Goal: Information Seeking & Learning: Learn about a topic

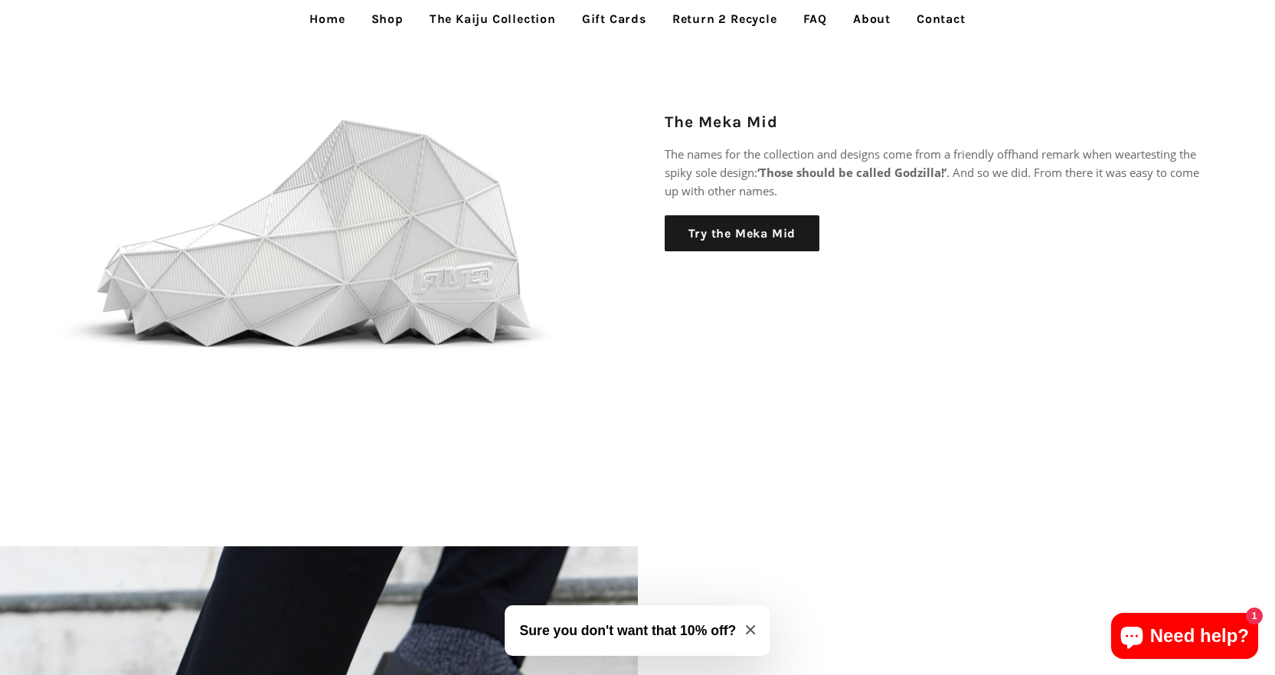
scroll to position [1863, 0]
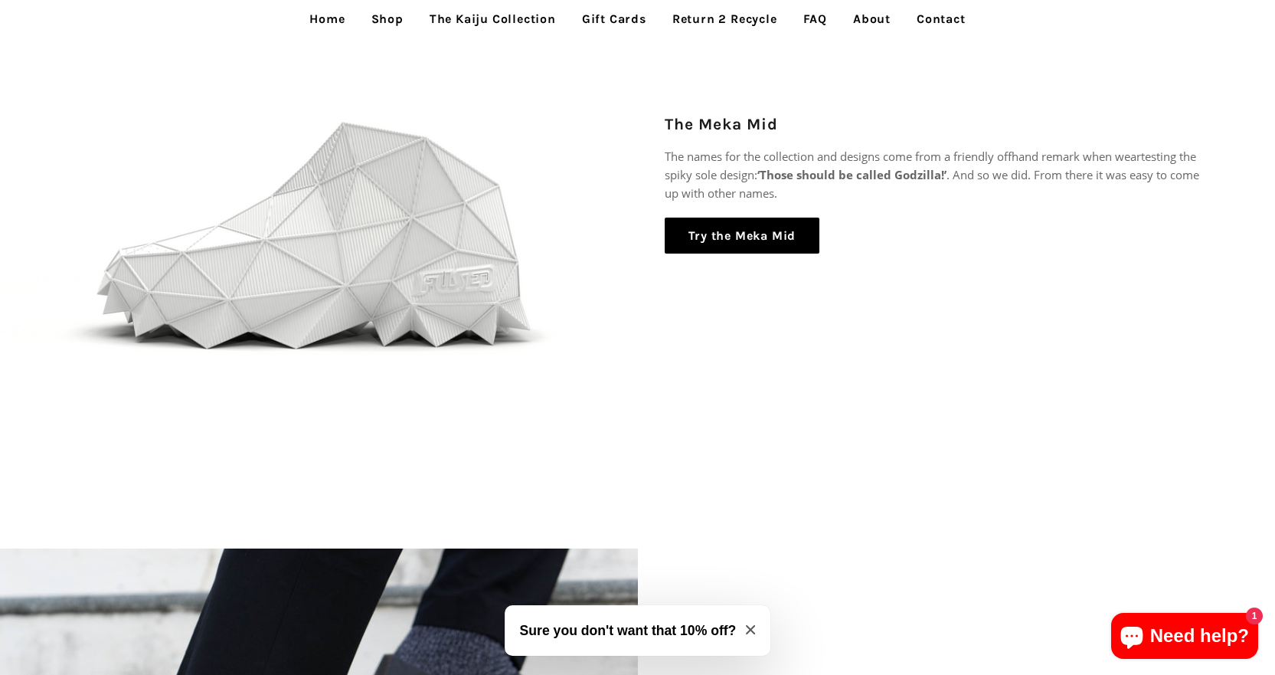
click at [728, 236] on link "Try the Meka Mid" at bounding box center [742, 236] width 155 height 37
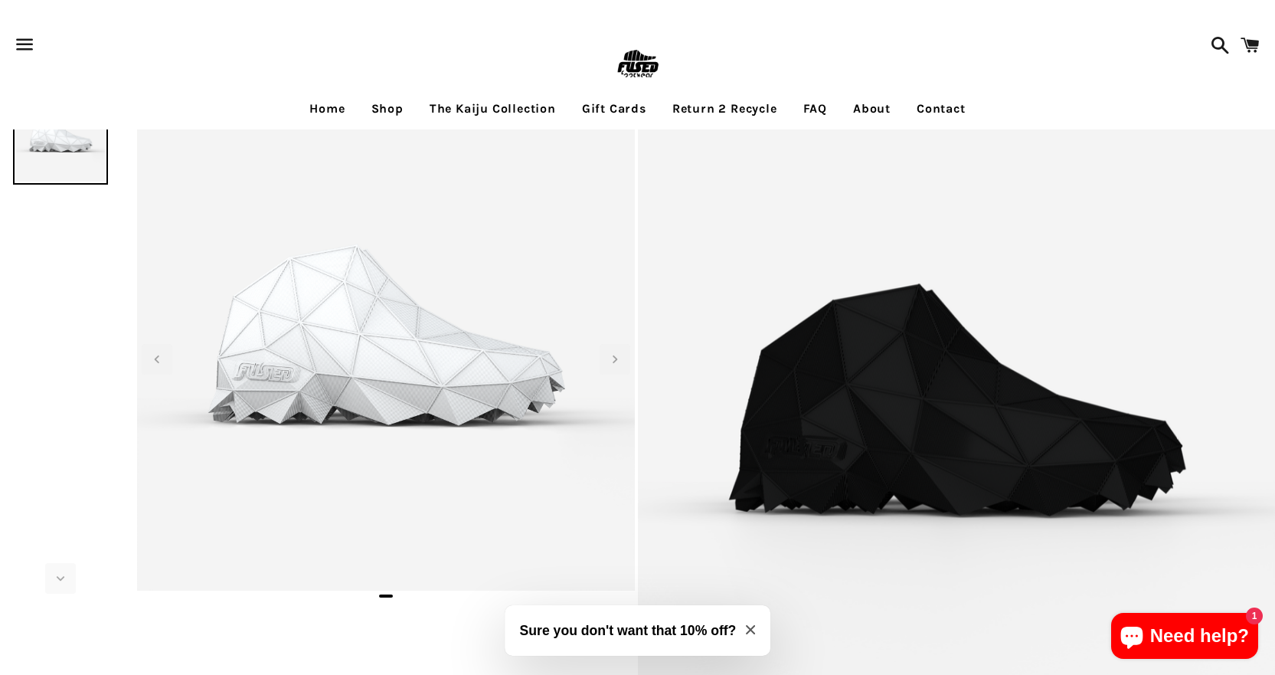
click at [852, 373] on img at bounding box center [957, 409] width 638 height 638
click at [620, 361] on icon "Next slide" at bounding box center [615, 359] width 17 height 17
click at [152, 358] on icon "Previous slide" at bounding box center [157, 359] width 17 height 17
click at [152, 357] on icon "Previous slide" at bounding box center [157, 359] width 17 height 17
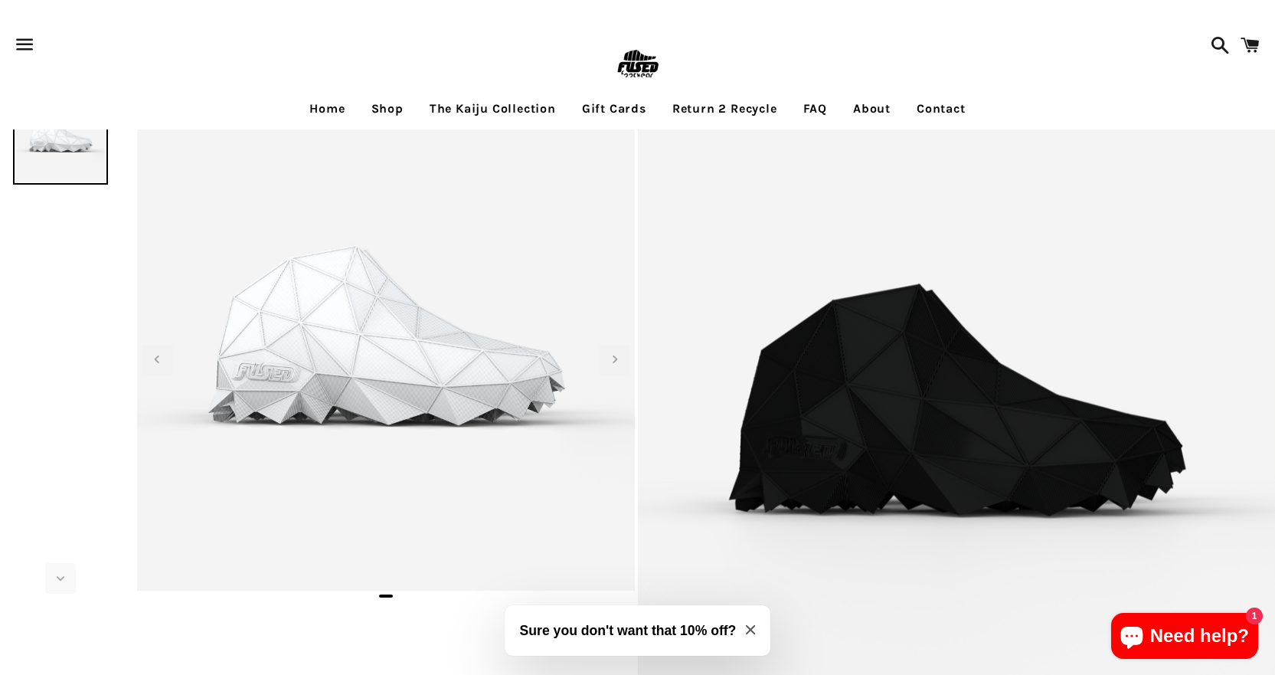
click at [70, 350] on div at bounding box center [60, 342] width 121 height 504
click at [76, 142] on img at bounding box center [60, 137] width 95 height 95
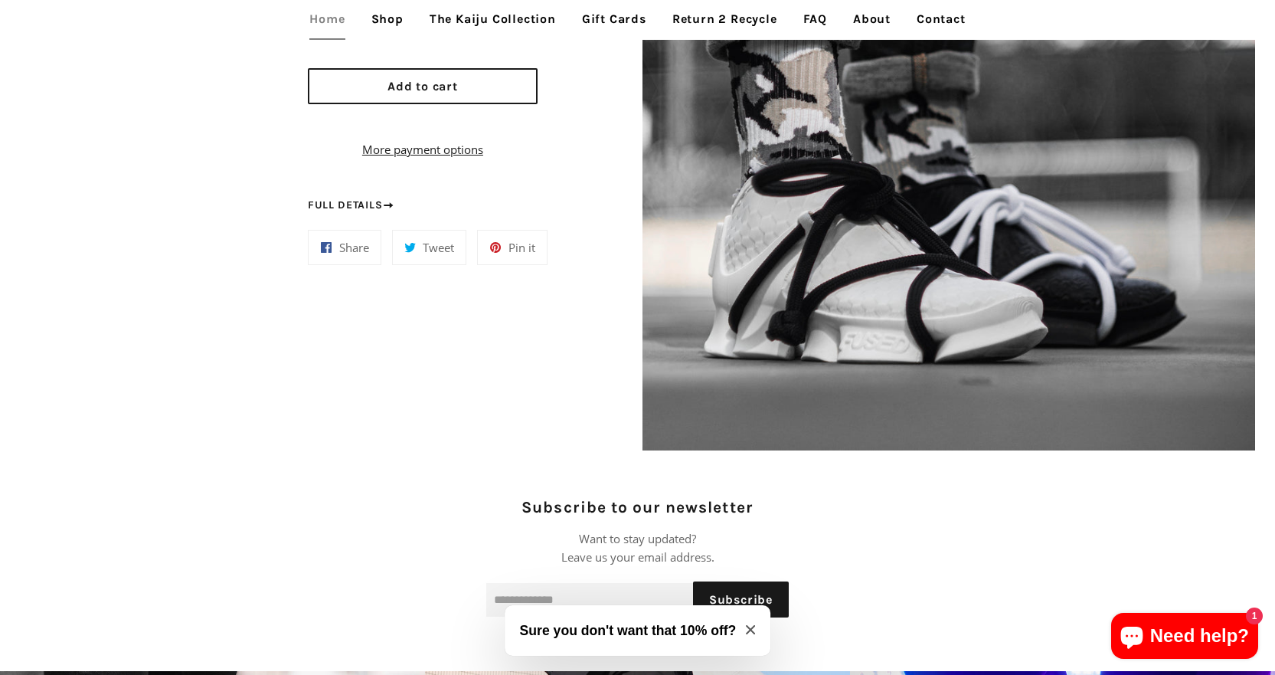
scroll to position [1455, 0]
